Goal: Task Accomplishment & Management: Manage account settings

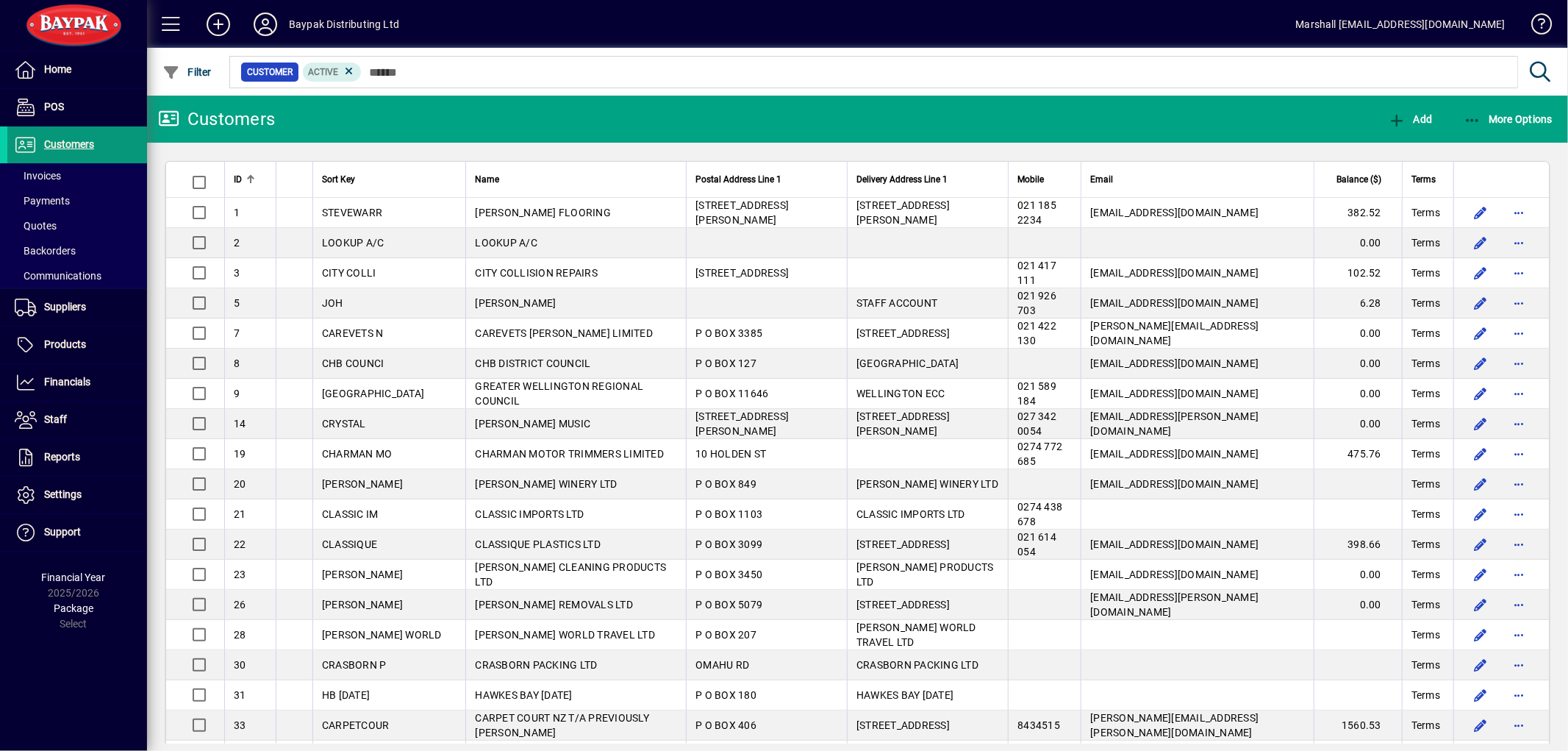
click at [79, 136] on span "Customers" at bounding box center [50, 144] width 87 height 18
click at [44, 178] on span "Invoices" at bounding box center [37, 176] width 46 height 12
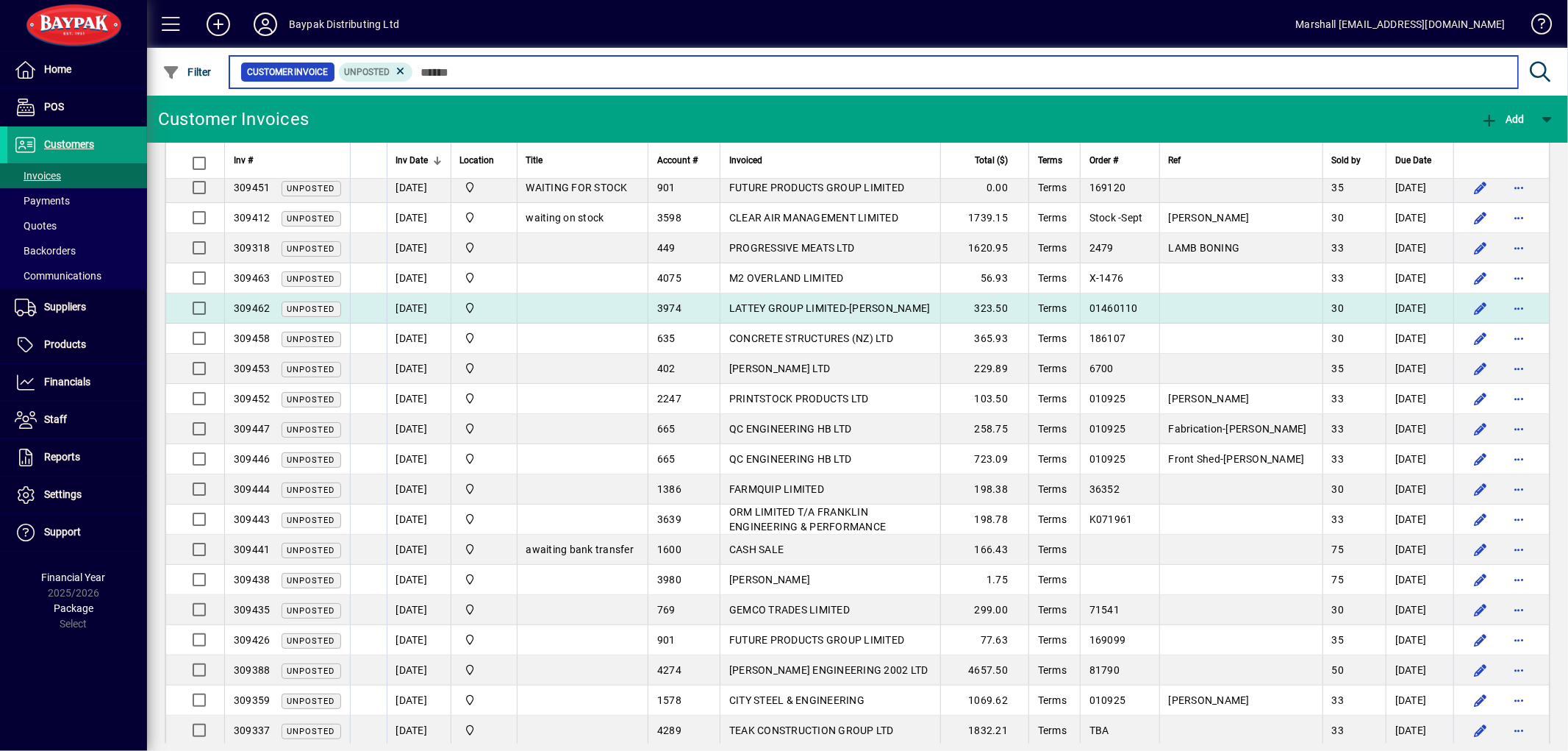
scroll to position [107, 0]
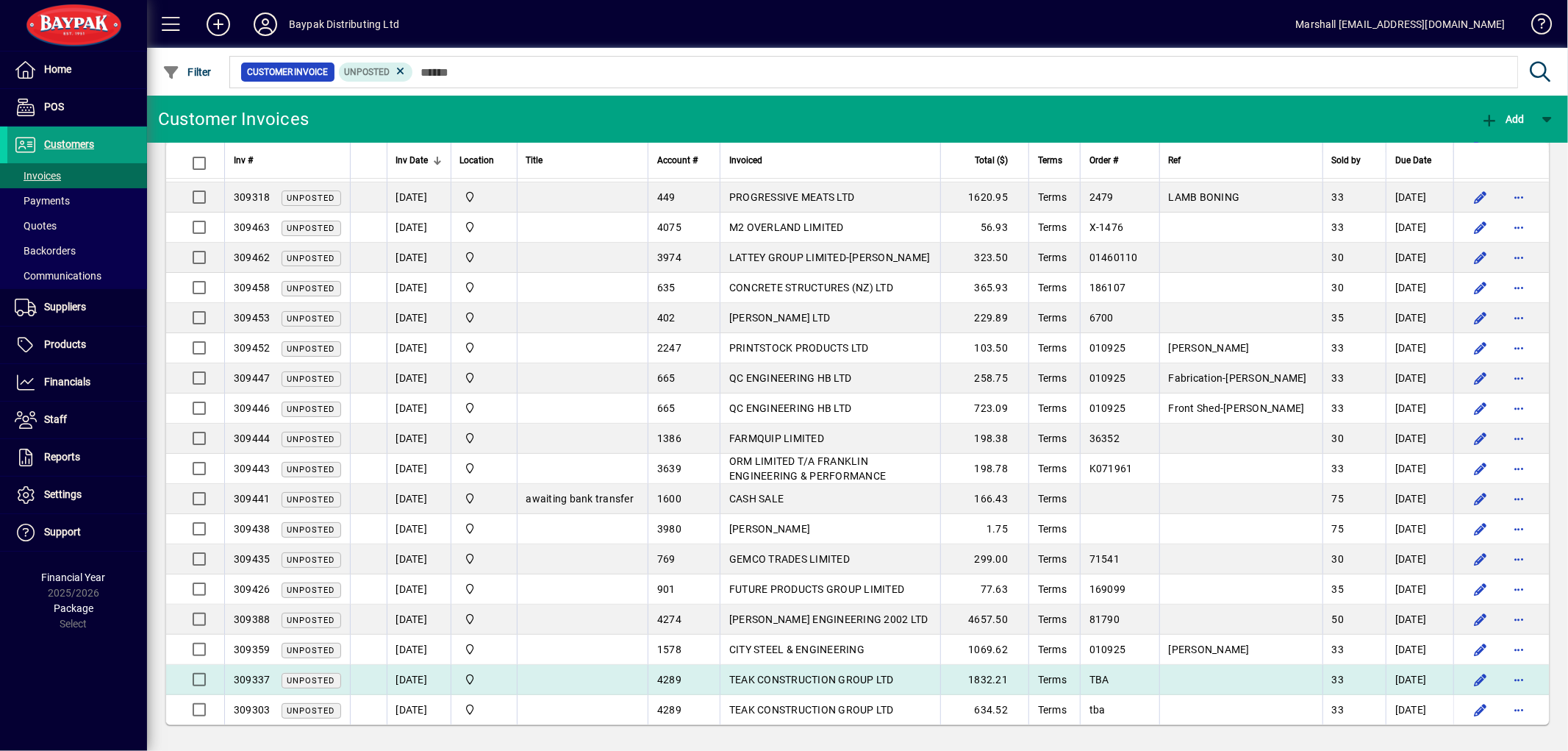
click at [802, 684] on span "TEAK CONSTRUCTION GROUP LTD" at bounding box center [811, 679] width 164 height 12
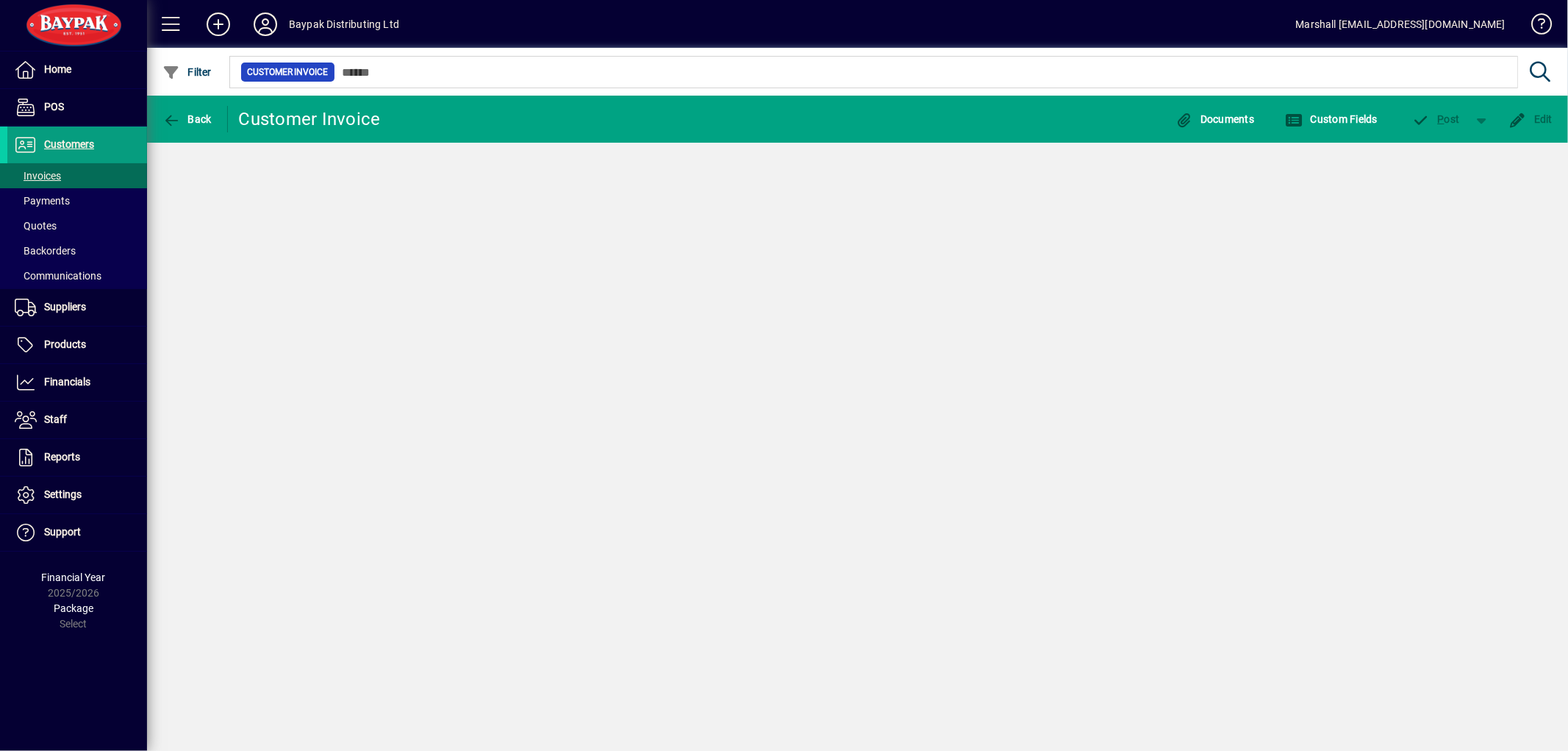
click at [802, 684] on div "Back Customer Invoice Documents Custom Fields P ost Edit" at bounding box center [857, 423] width 1420 height 655
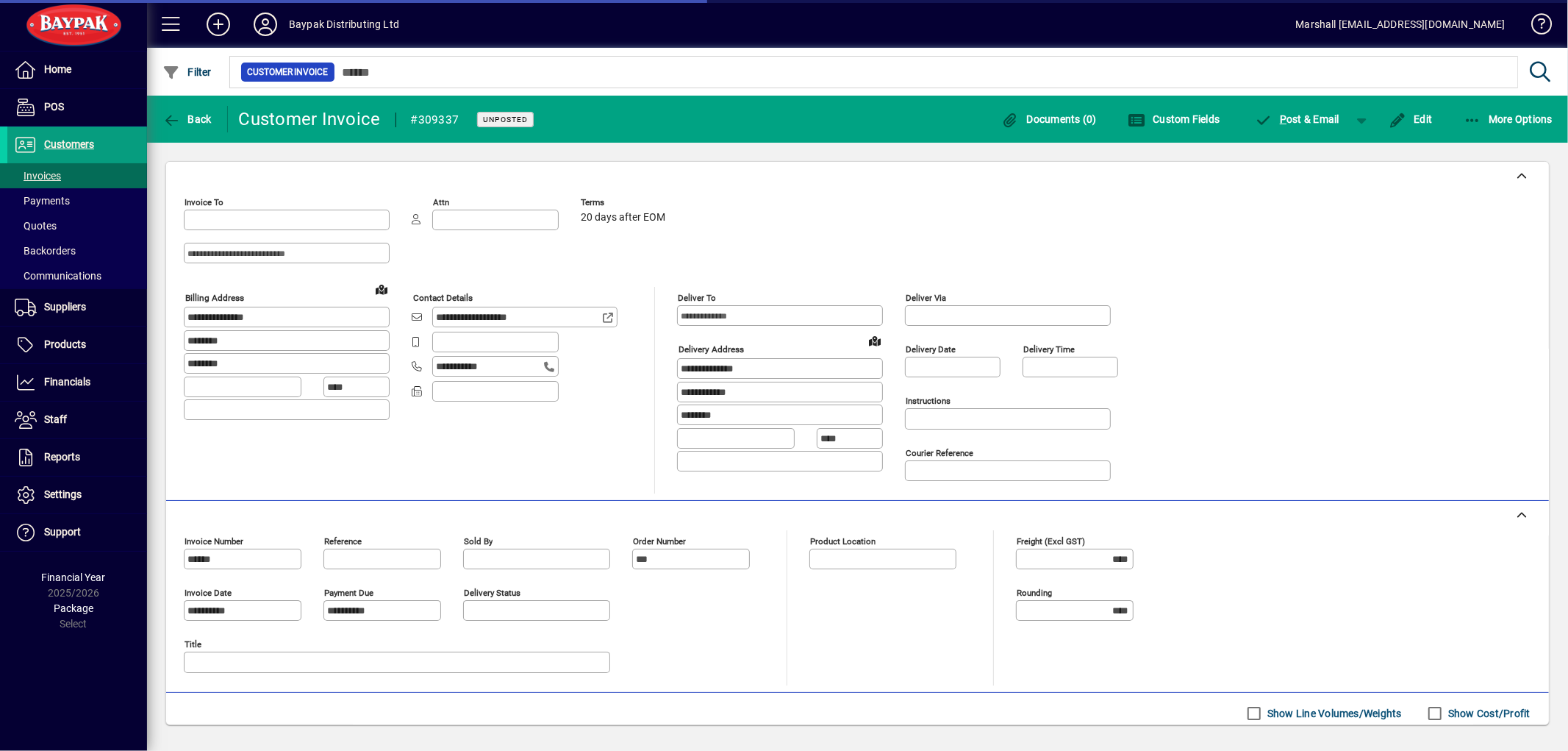
type input "**********"
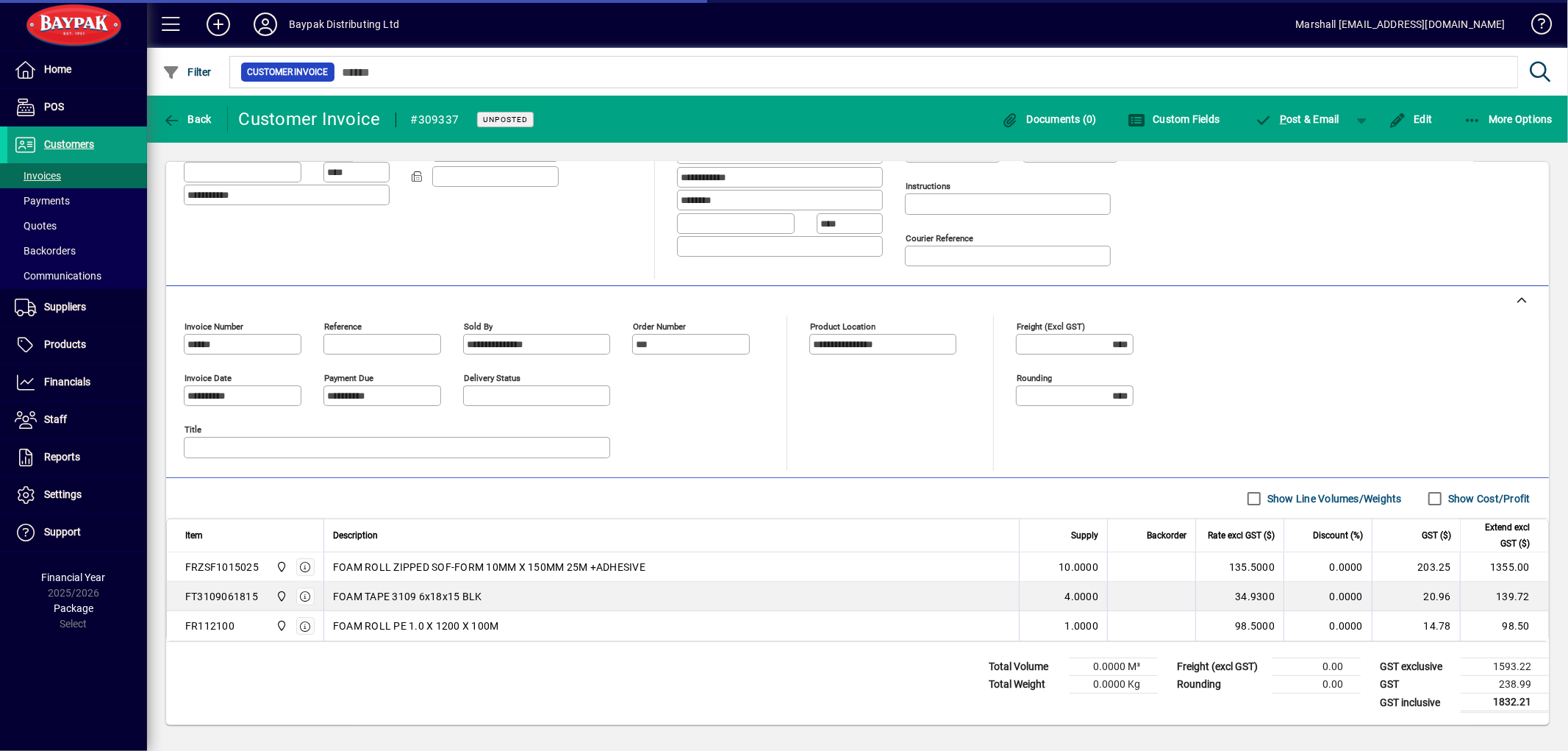
scroll to position [220, 0]
click at [199, 111] on span "button" at bounding box center [187, 119] width 57 height 35
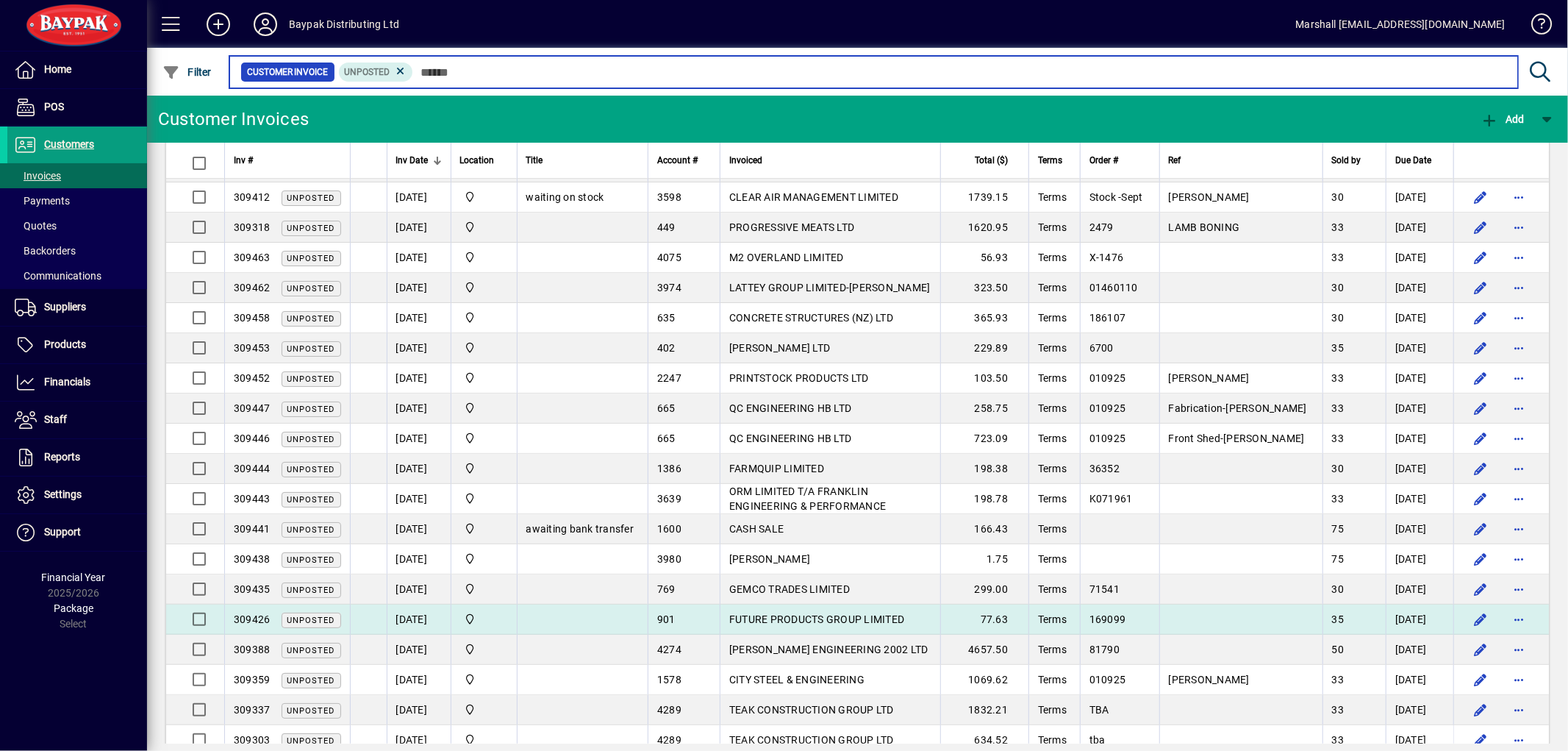
scroll to position [107, 0]
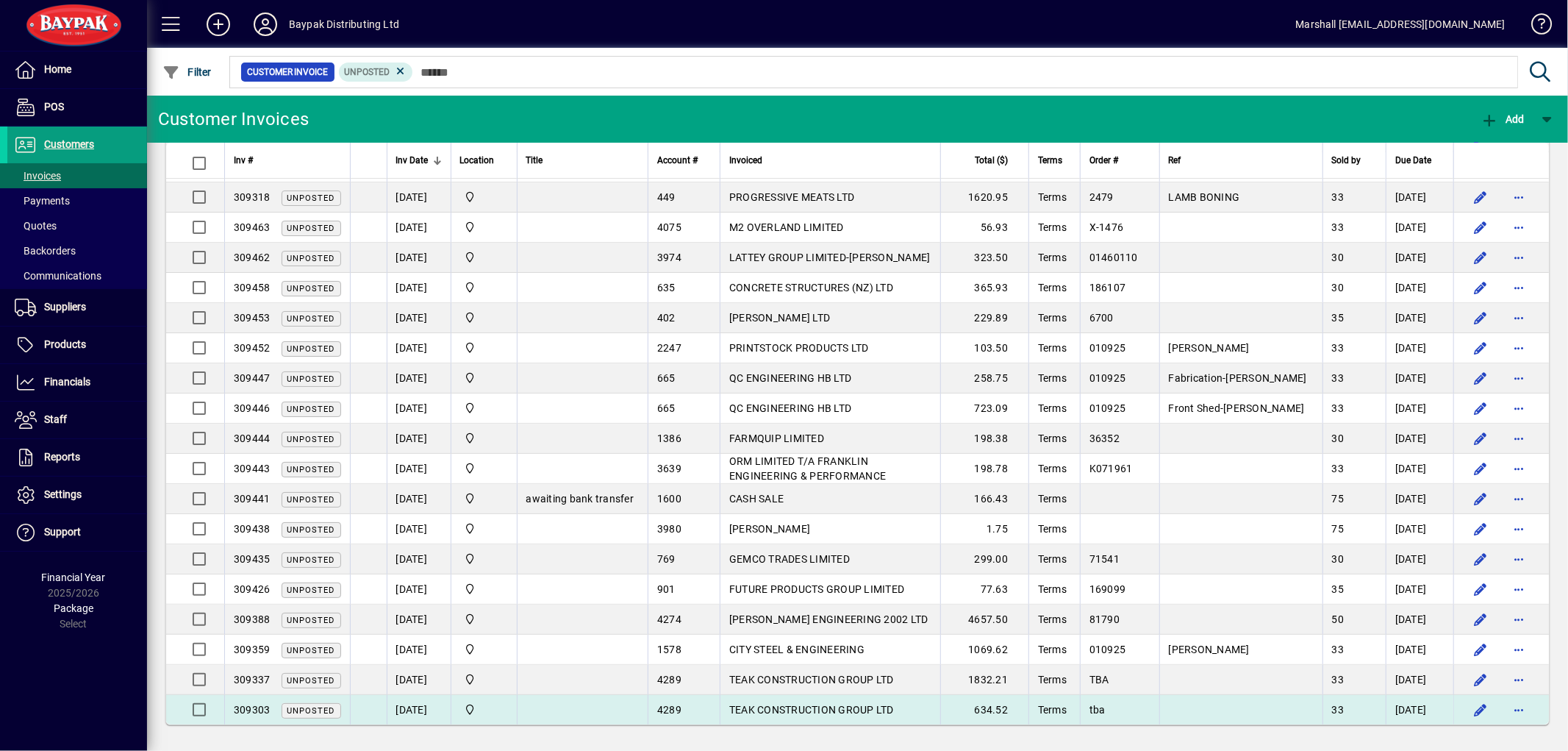
click at [814, 715] on span "TEAK CONSTRUCTION GROUP LTD" at bounding box center [811, 709] width 164 height 12
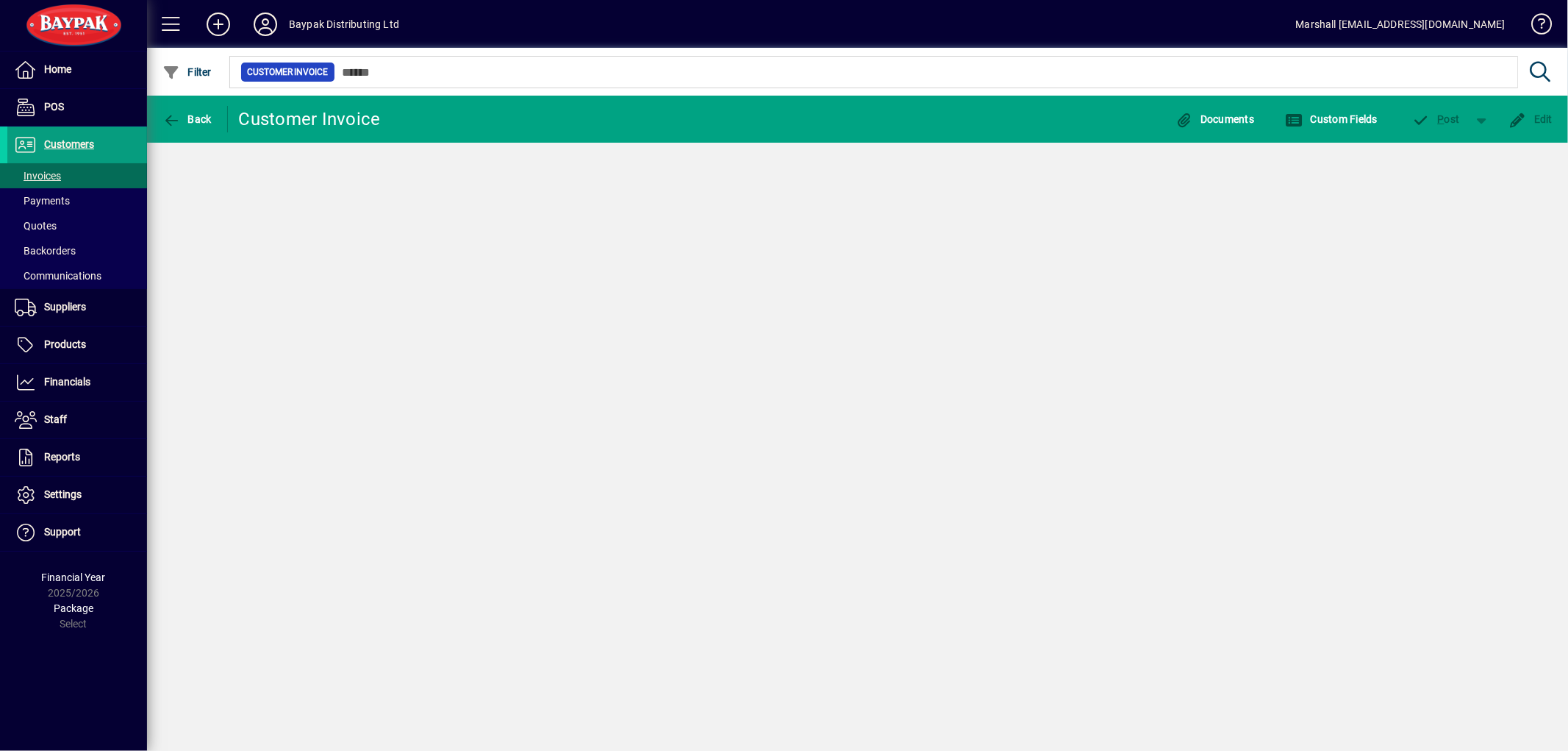
click at [814, 715] on div "Back Customer Invoice Documents Custom Fields P ost Edit" at bounding box center [857, 423] width 1420 height 655
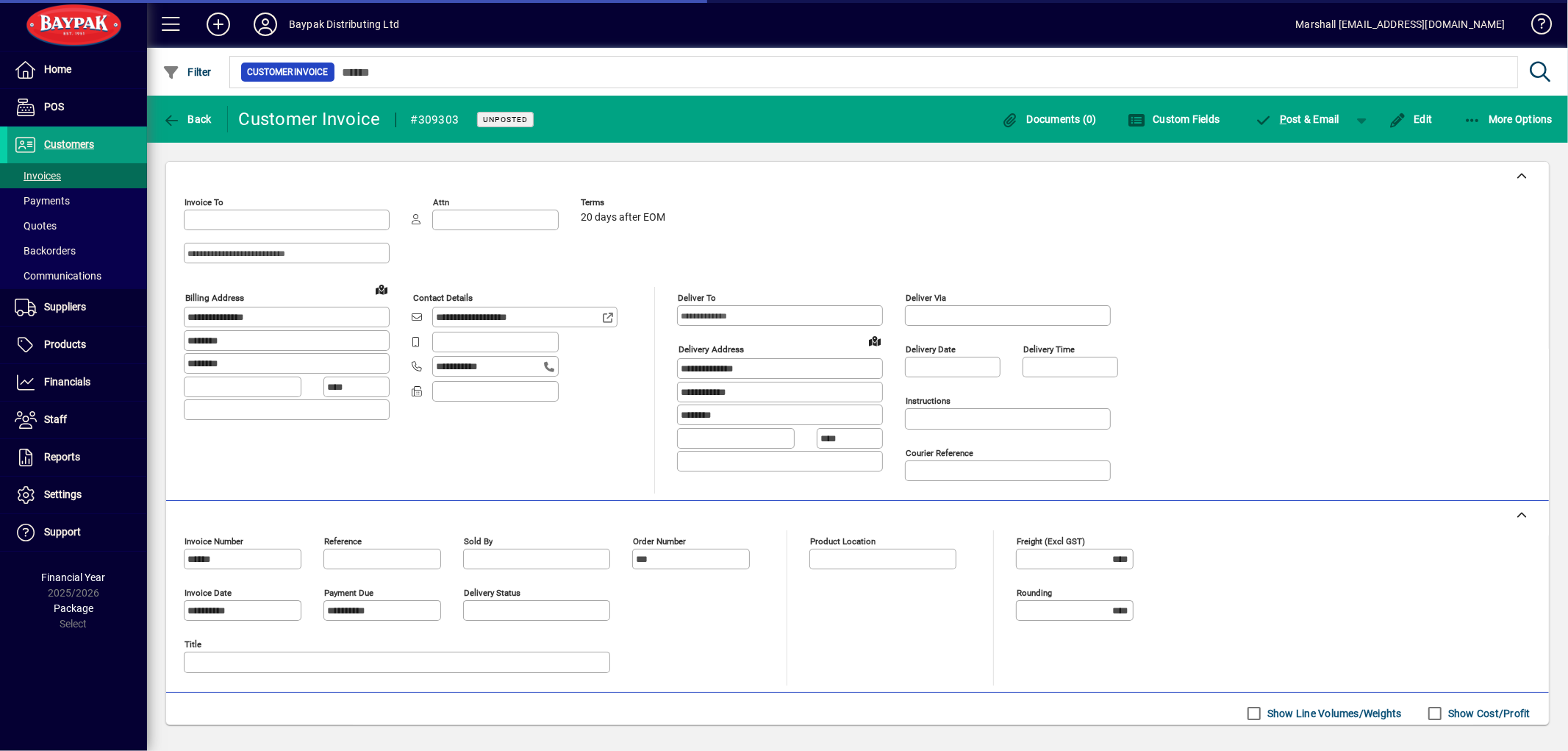
type input "**********"
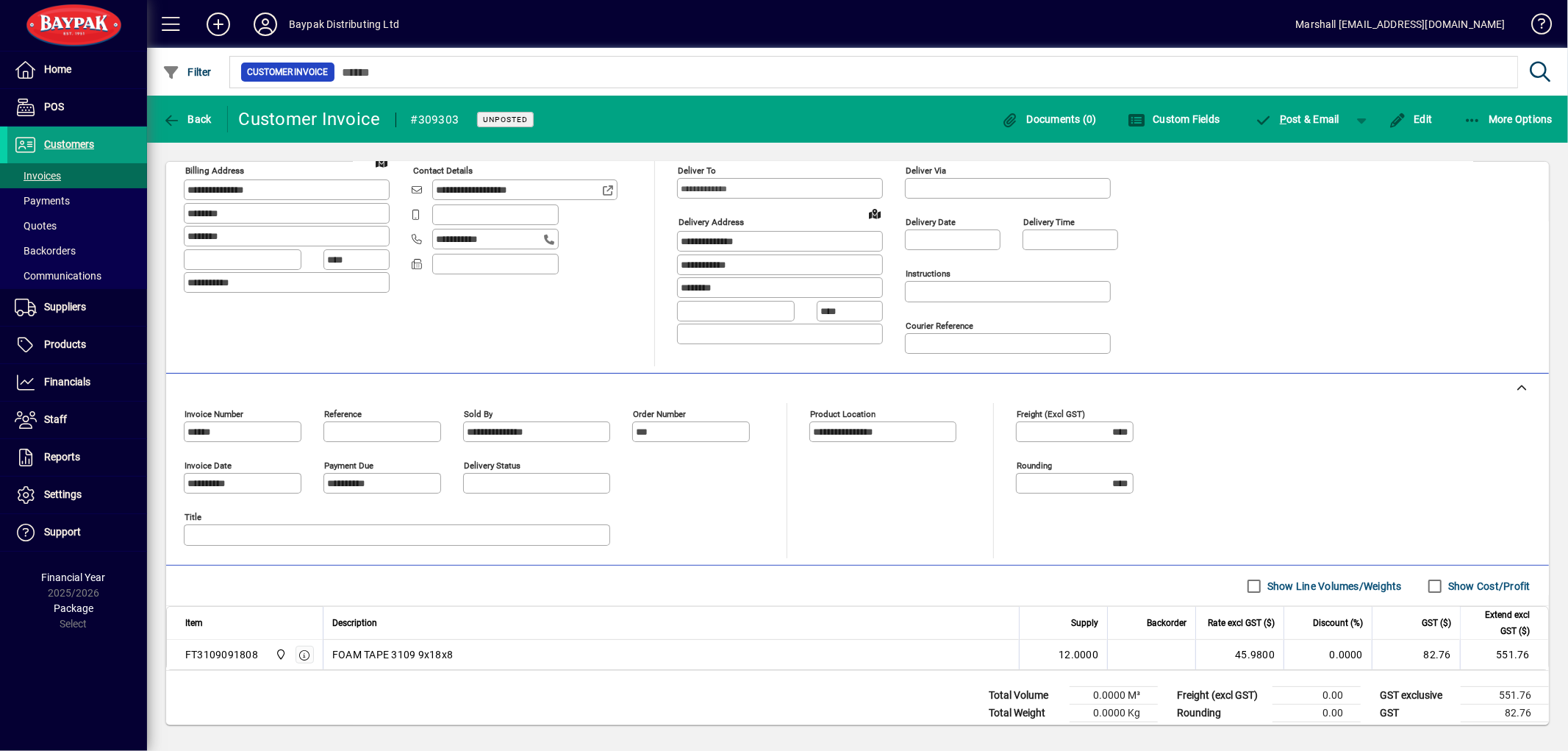
scroll to position [162, 0]
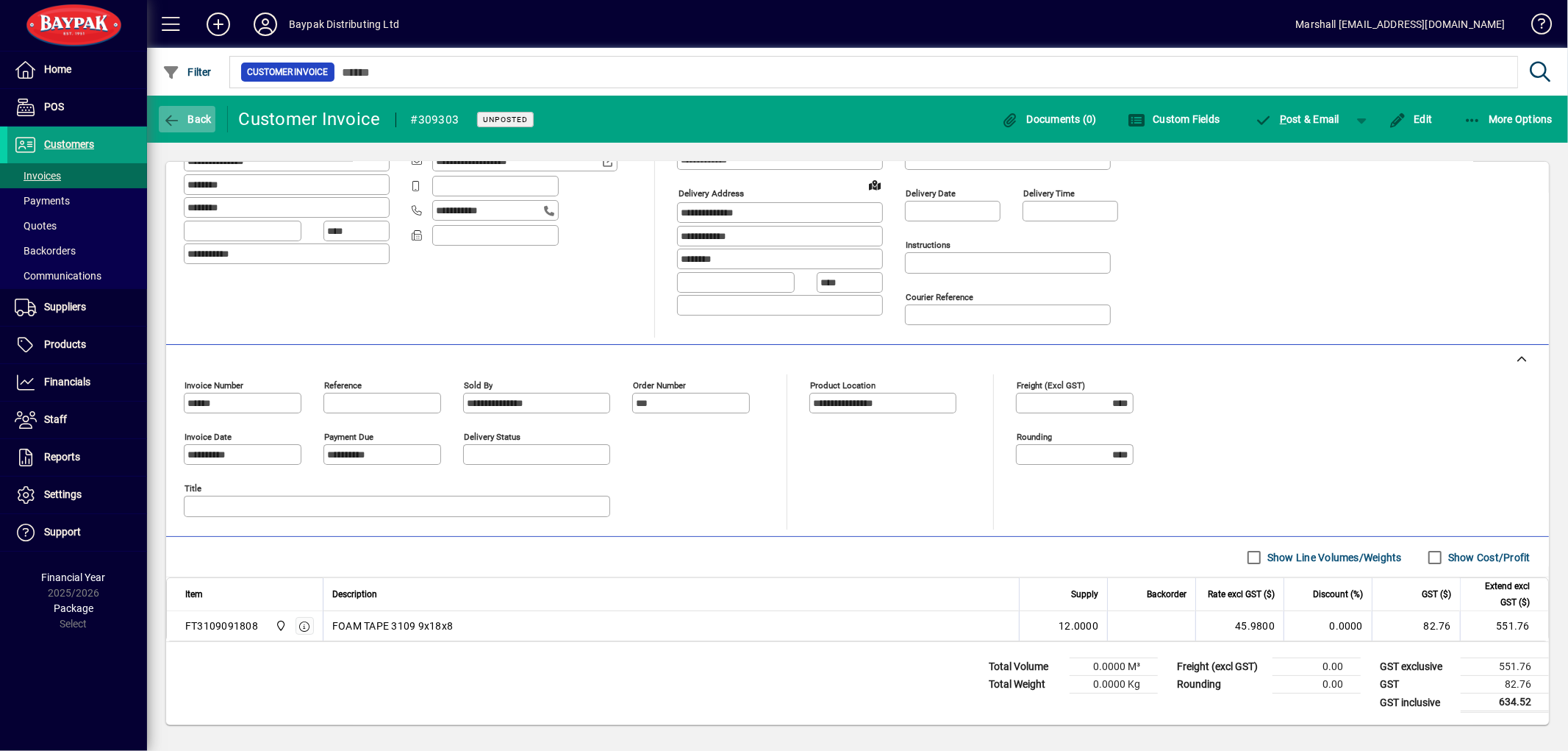
click at [199, 113] on span "Back" at bounding box center [187, 119] width 49 height 12
